Goal: Information Seeking & Learning: Learn about a topic

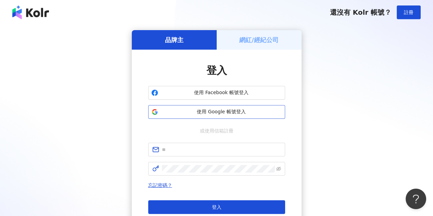
click at [227, 111] on span "使用 Google 帳號登入" at bounding box center [221, 112] width 121 height 7
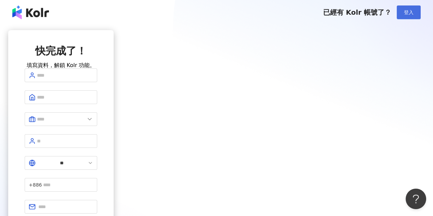
click at [413, 14] on span "登入" at bounding box center [409, 12] width 10 height 5
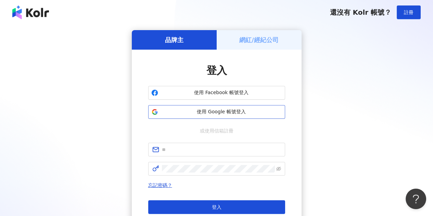
click at [219, 107] on button "使用 Google 帳號登入" at bounding box center [216, 112] width 137 height 14
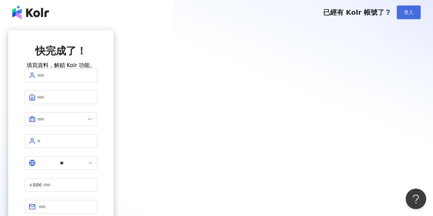
click at [408, 7] on button "登入" at bounding box center [409, 12] width 24 height 14
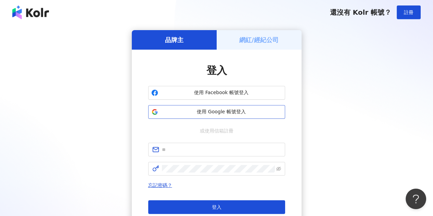
click at [212, 115] on span "使用 Google 帳號登入" at bounding box center [221, 112] width 121 height 7
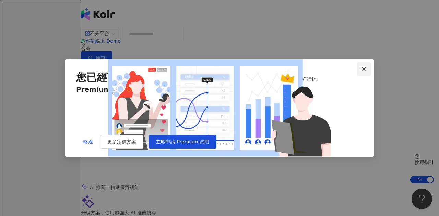
click at [367, 66] on span "Close" at bounding box center [364, 68] width 14 height 5
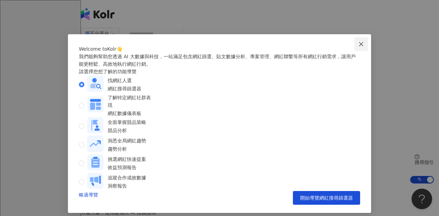
click at [361, 43] on icon "close" at bounding box center [360, 43] width 5 height 5
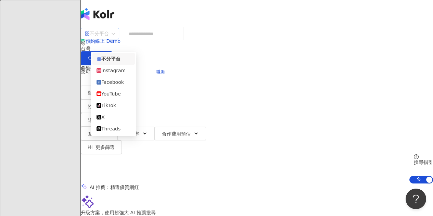
click at [115, 39] on span "不分平台" at bounding box center [100, 33] width 30 height 11
click at [123, 94] on div "YouTube" at bounding box center [114, 94] width 34 height 8
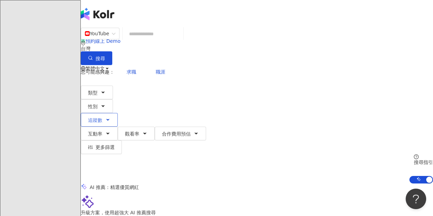
click at [102, 118] on span "追蹤數" at bounding box center [95, 120] width 14 height 5
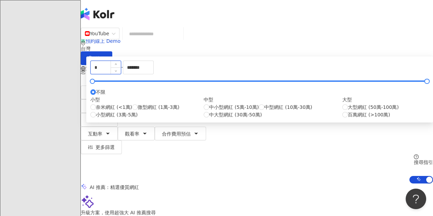
click at [121, 74] on input "*" at bounding box center [106, 67] width 30 height 13
type input "*"
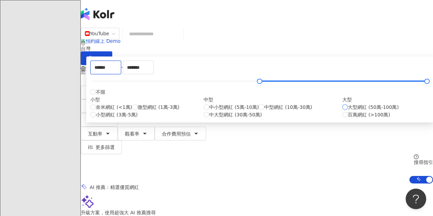
type input "******"
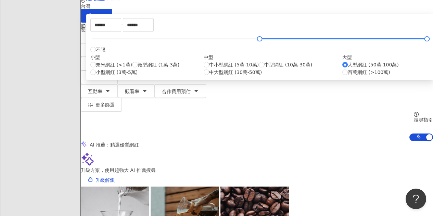
scroll to position [69, 0]
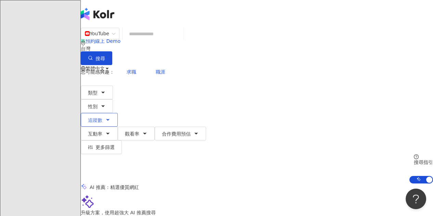
click at [118, 113] on button "追蹤數" at bounding box center [99, 120] width 37 height 14
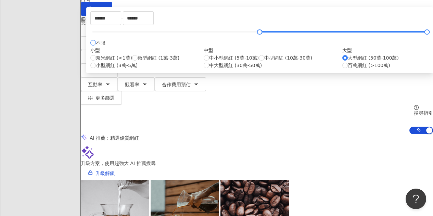
scroll to position [50, 0]
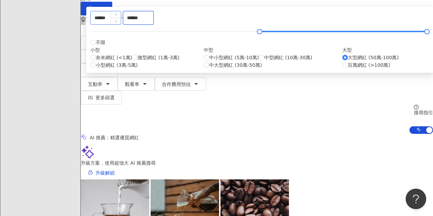
drag, startPoint x: 294, startPoint y: 53, endPoint x: 238, endPoint y: 54, distance: 55.2
click at [238, 54] on div "****** - ****** 不限 小型 奈米網紅 (<1萬) 微型網紅 (1萬-3萬) 小型網紅 (3萬-5萬) 中型 中小型網紅 (5萬-10萬) 中型…" at bounding box center [259, 40] width 339 height 58
type input "******"
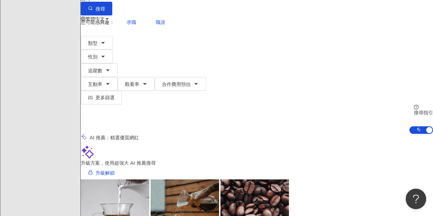
click at [380, 134] on div "AI 推薦 ： 精選優質網紅" at bounding box center [257, 137] width 353 height 7
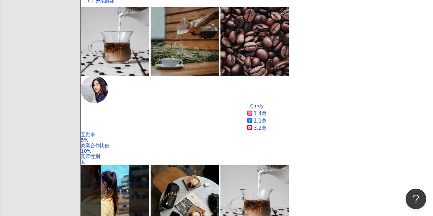
scroll to position [225, 0]
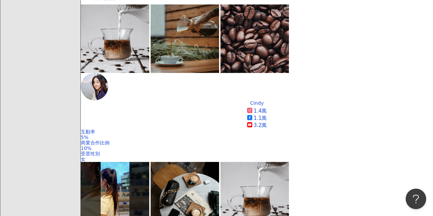
click at [380, 70] on div "追蹤數" at bounding box center [377, 70] width 17 height 8
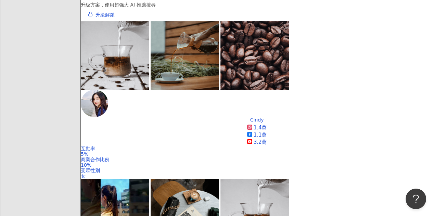
scroll to position [208, 0]
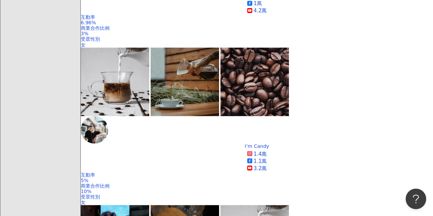
scroll to position [655, 0]
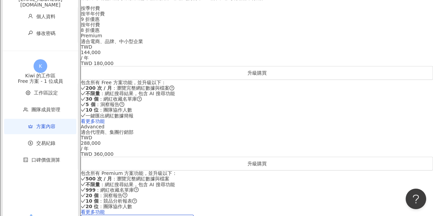
scroll to position [273, 0]
click at [212, 11] on div "按季付費" at bounding box center [257, 8] width 353 height 5
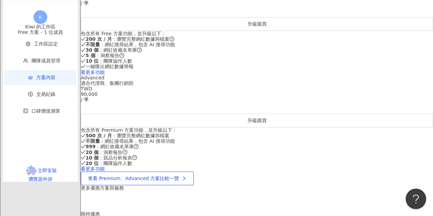
scroll to position [312, 0]
